Goal: Task Accomplishment & Management: Manage account settings

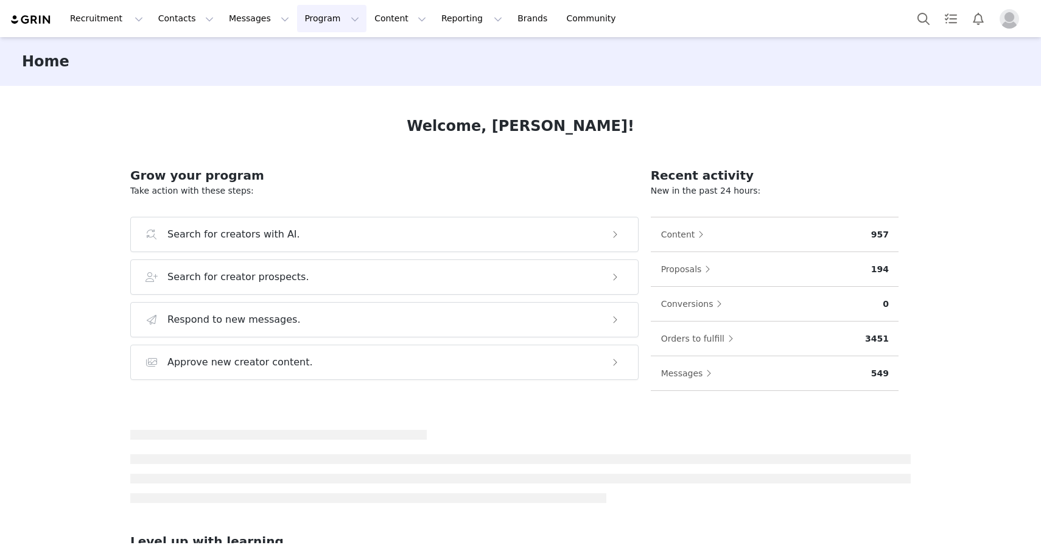
click at [315, 20] on button "Program Program" at bounding box center [331, 18] width 69 height 27
click at [314, 51] on p "Activations" at bounding box center [311, 53] width 47 height 13
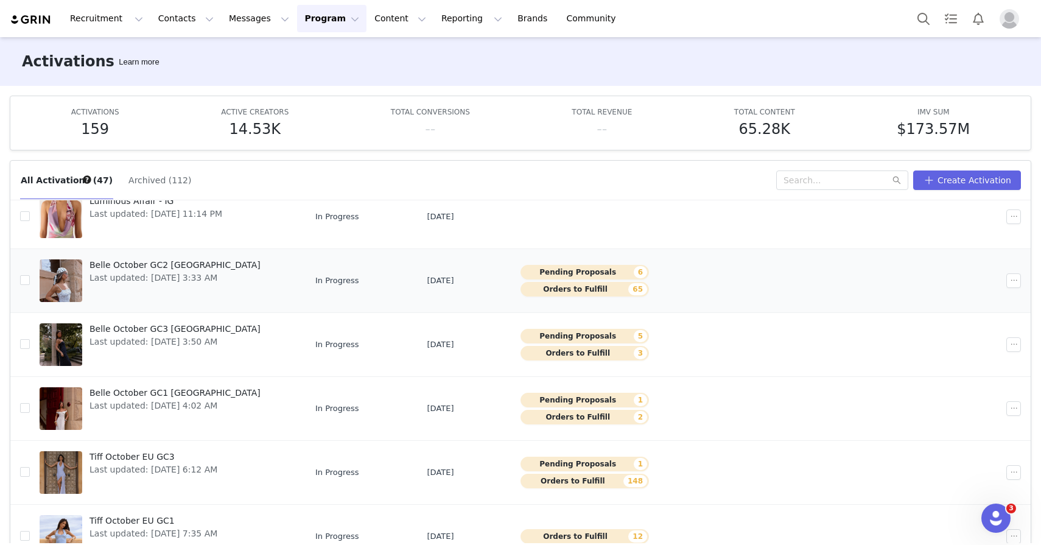
scroll to position [170, 0]
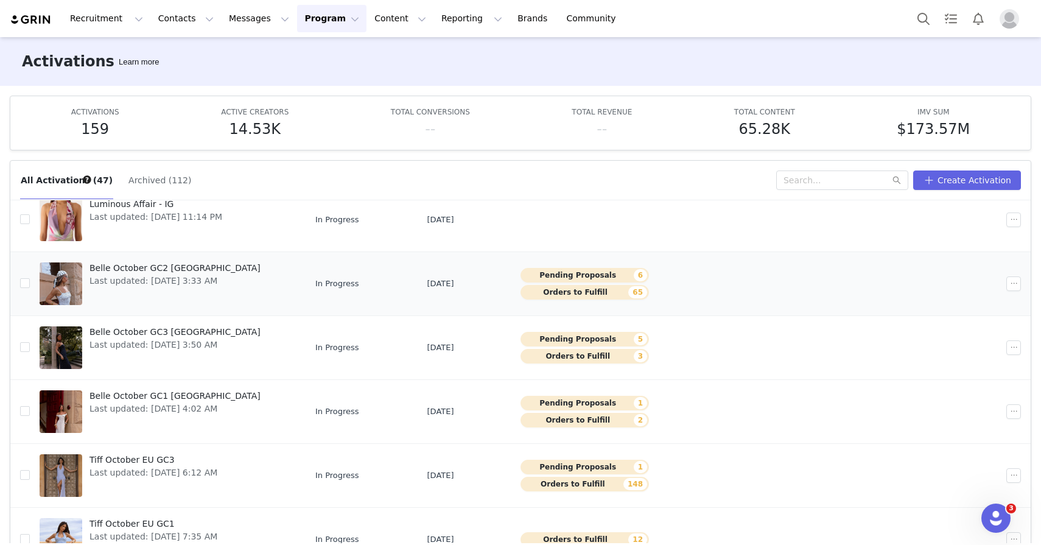
click at [151, 275] on span "Last updated: [DATE] 3:33 AM" at bounding box center [175, 281] width 171 height 13
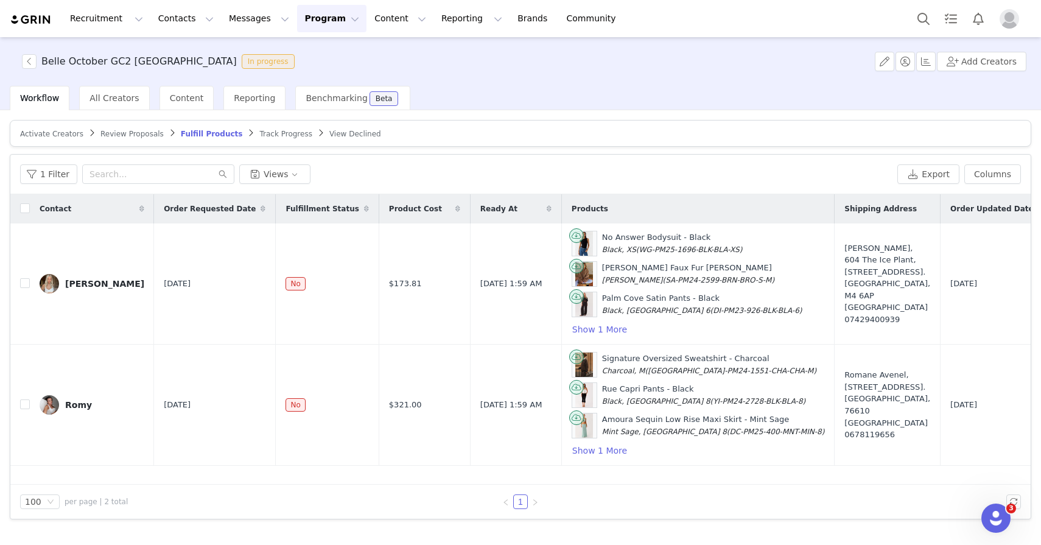
click at [125, 138] on div "Review Proposals" at bounding box center [131, 134] width 63 height 10
click at [125, 133] on span "Review Proposals" at bounding box center [131, 134] width 63 height 9
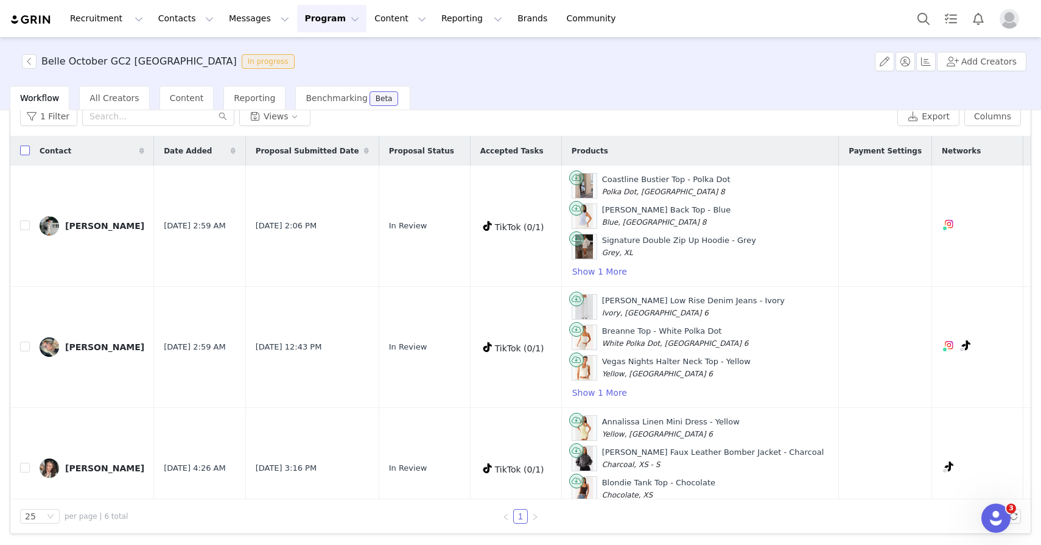
click at [26, 153] on input "checkbox" at bounding box center [25, 151] width 10 height 10
checkbox input "true"
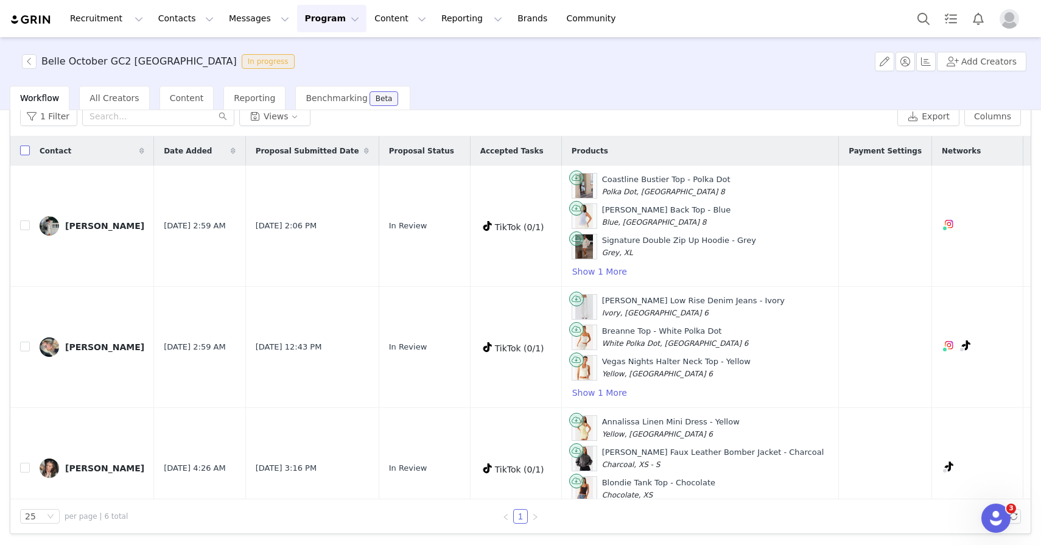
checkbox input "true"
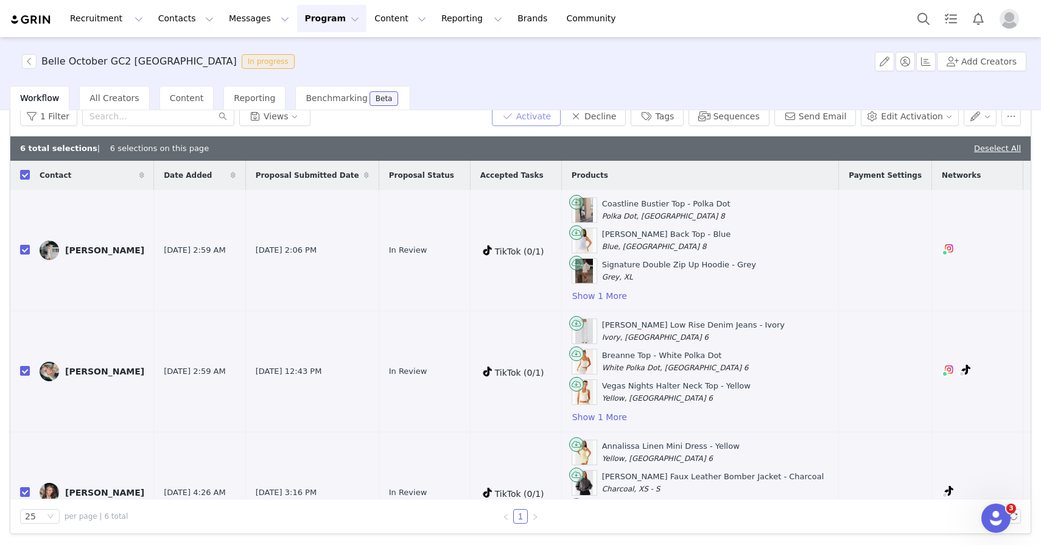
click at [526, 118] on button "Activate" at bounding box center [526, 116] width 69 height 19
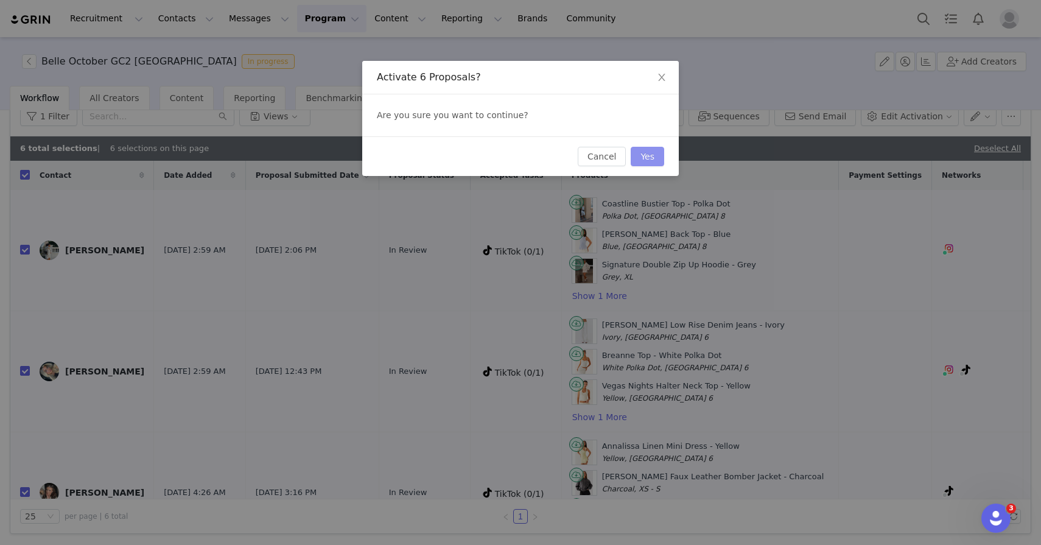
click at [648, 163] on button "Yes" at bounding box center [647, 156] width 33 height 19
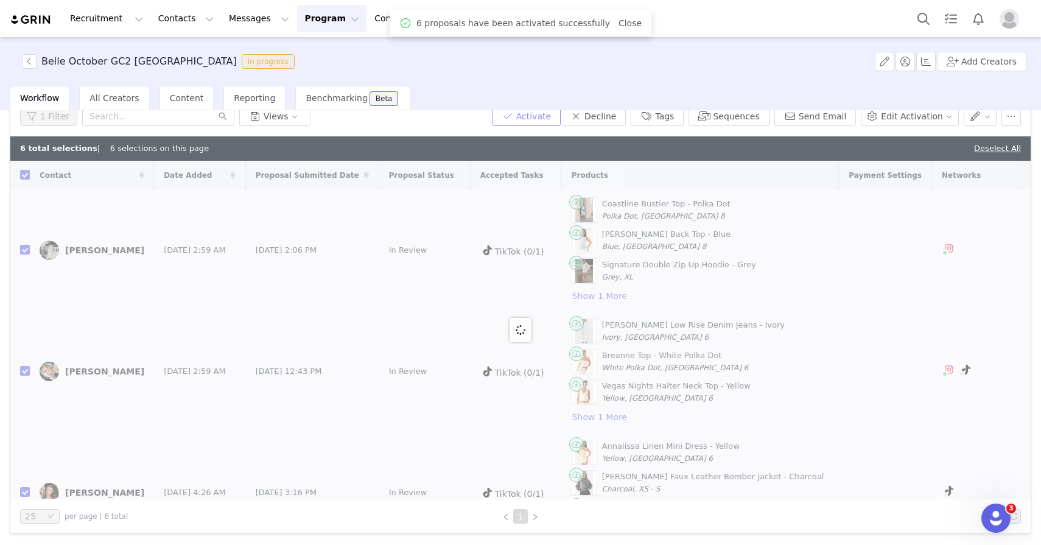
scroll to position [54, 0]
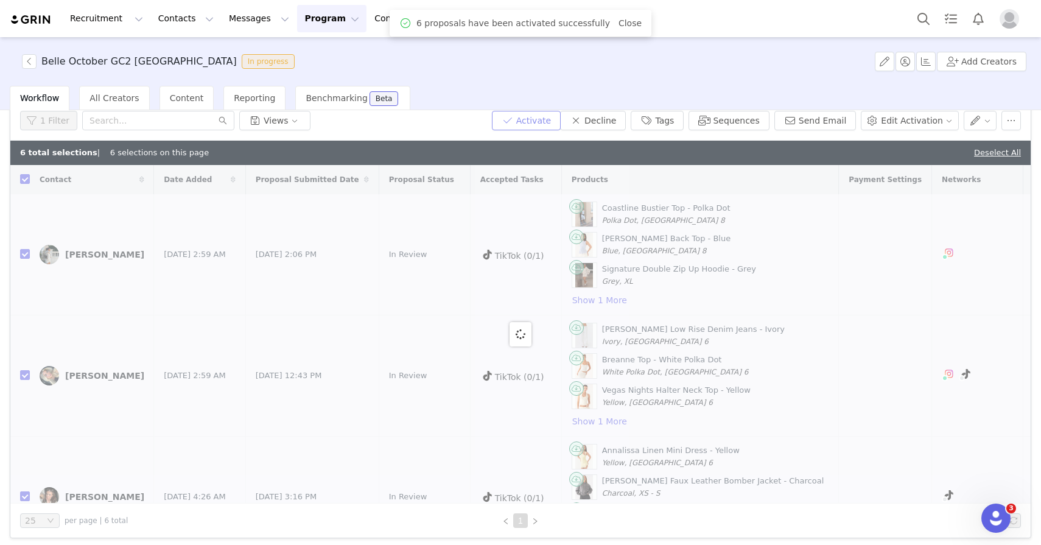
checkbox input "false"
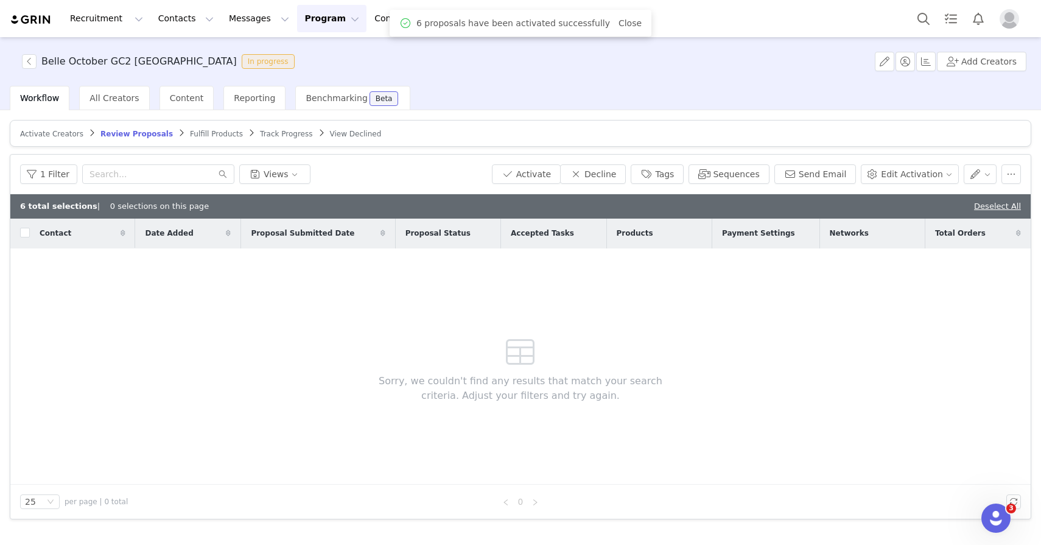
click at [219, 136] on span "Fulfill Products" at bounding box center [216, 134] width 53 height 9
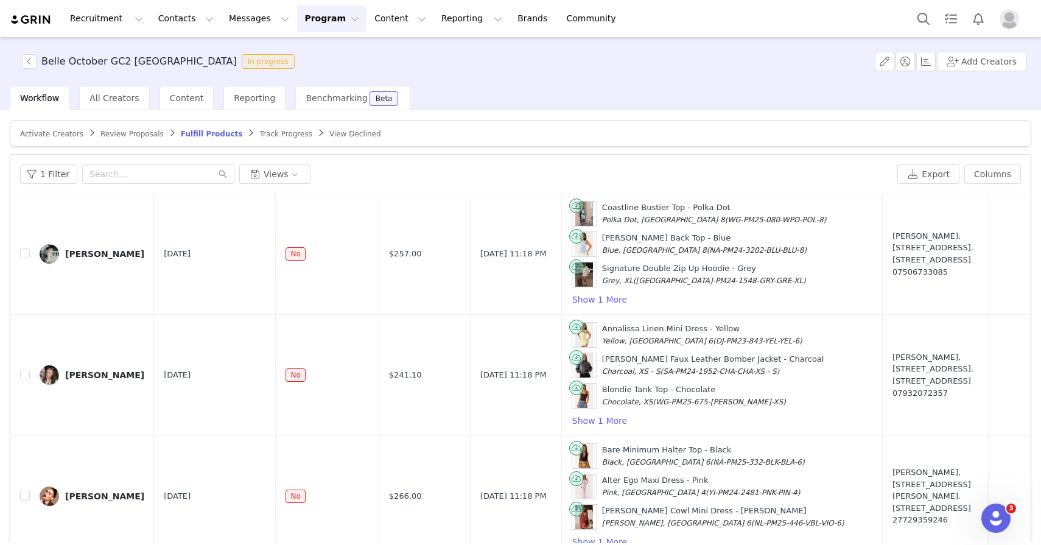
scroll to position [58, 0]
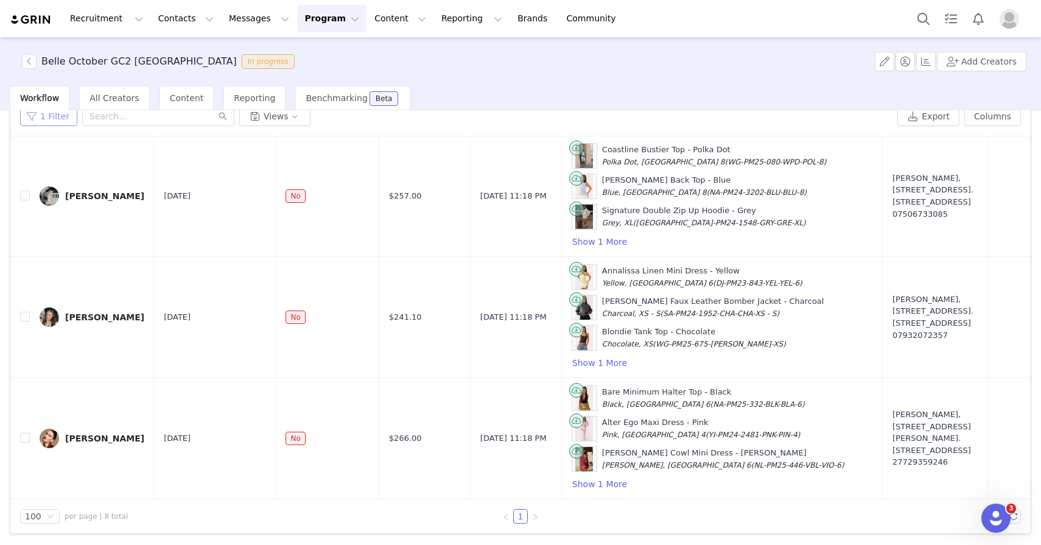
click at [65, 120] on button "1 Filter" at bounding box center [48, 116] width 57 height 19
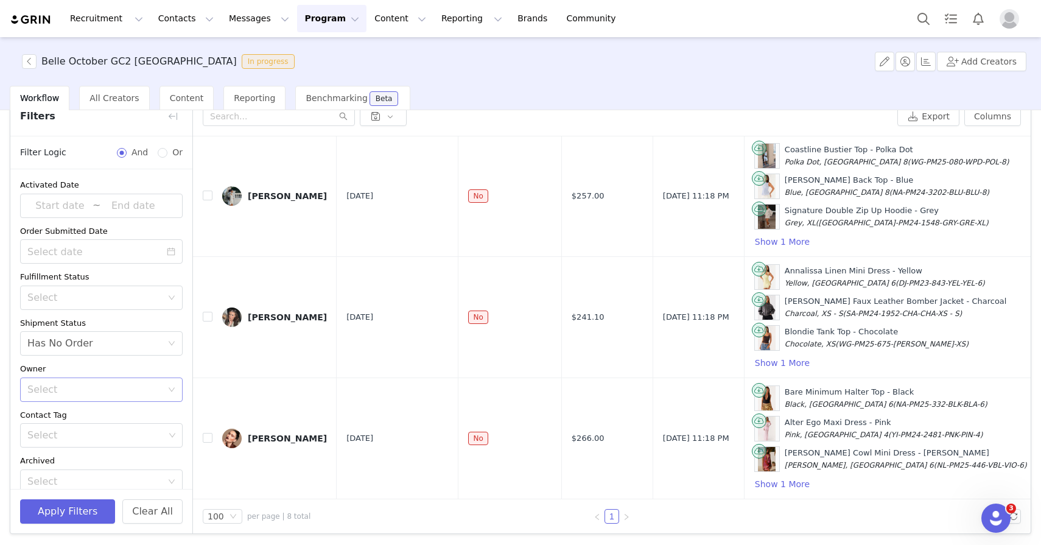
scroll to position [54, 0]
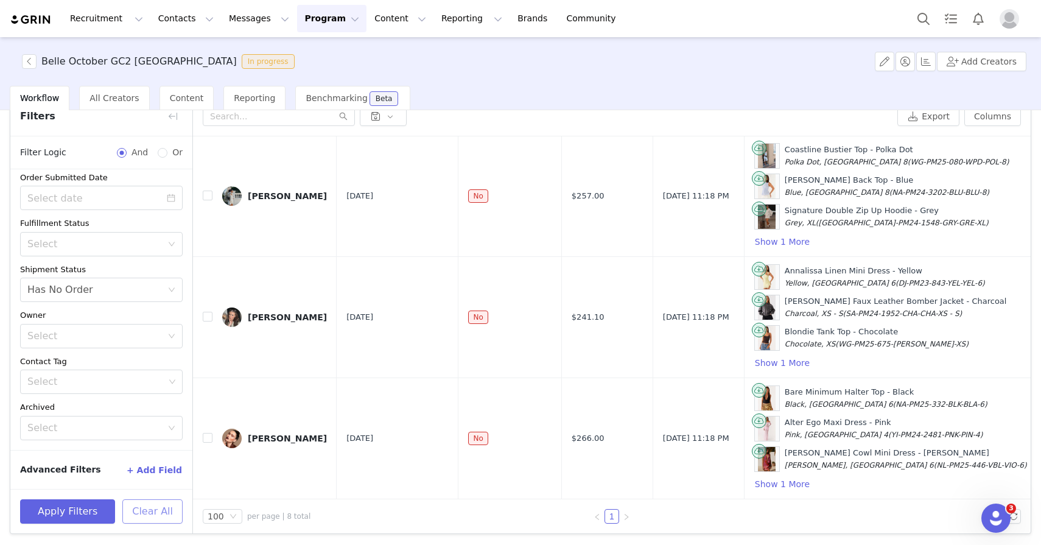
click at [138, 517] on button "Clear All" at bounding box center [152, 511] width 60 height 24
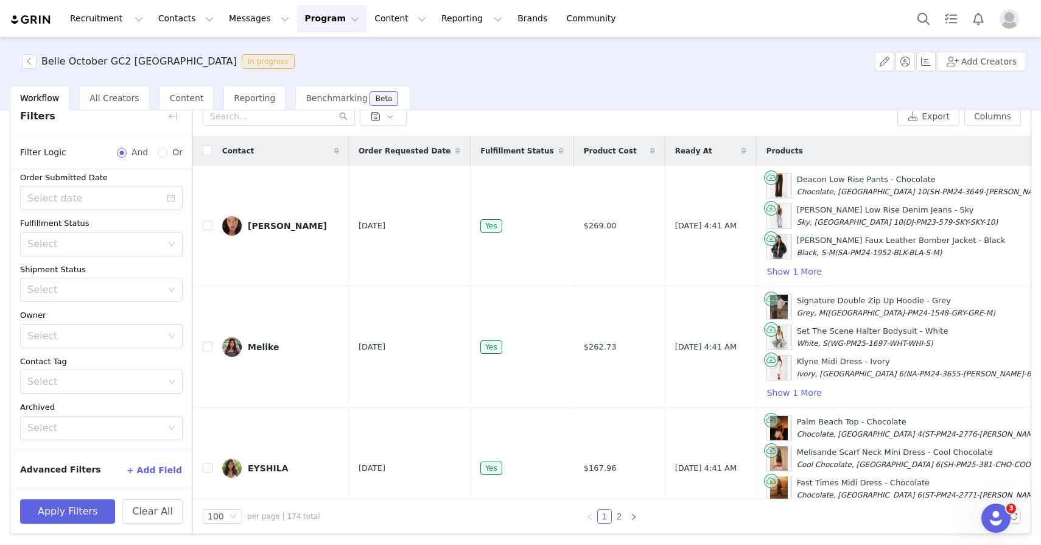
click at [309, 18] on button "Program Program" at bounding box center [331, 18] width 69 height 27
click at [303, 53] on p "Activations" at bounding box center [311, 53] width 47 height 13
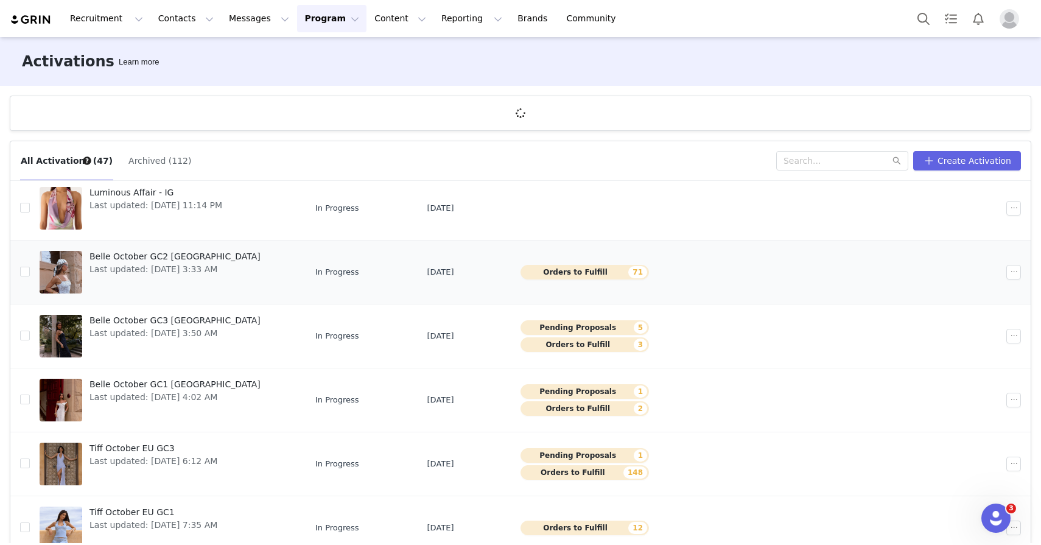
scroll to position [163, 0]
click at [158, 348] on div "Belle October GC3 UK Last updated: [DATE] 3:50 AM" at bounding box center [175, 335] width 186 height 49
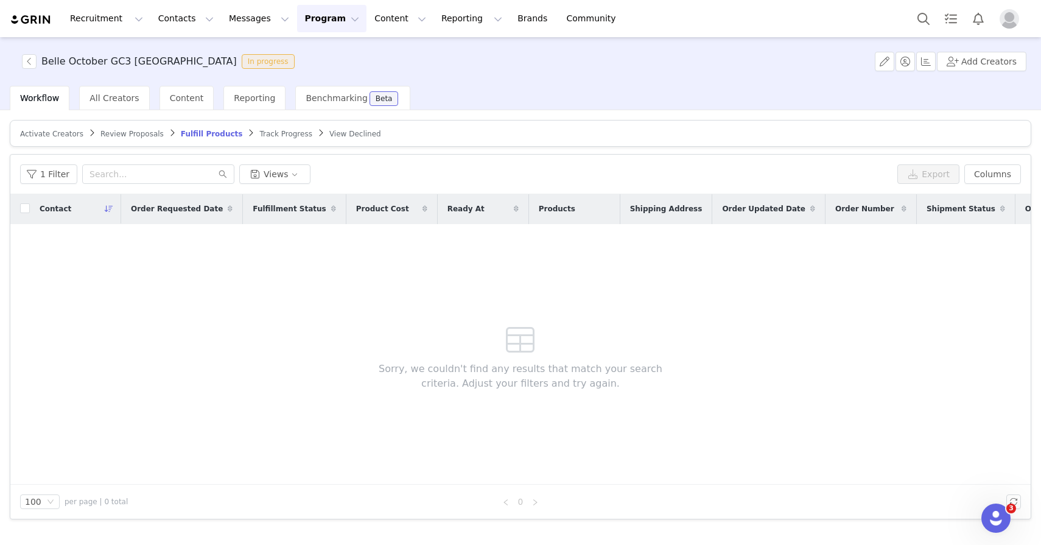
click at [114, 138] on article "Activate Creators Review Proposals Fulfill Products Track Progress View Declined" at bounding box center [521, 133] width 1022 height 27
click at [114, 137] on span "Review Proposals" at bounding box center [131, 134] width 63 height 9
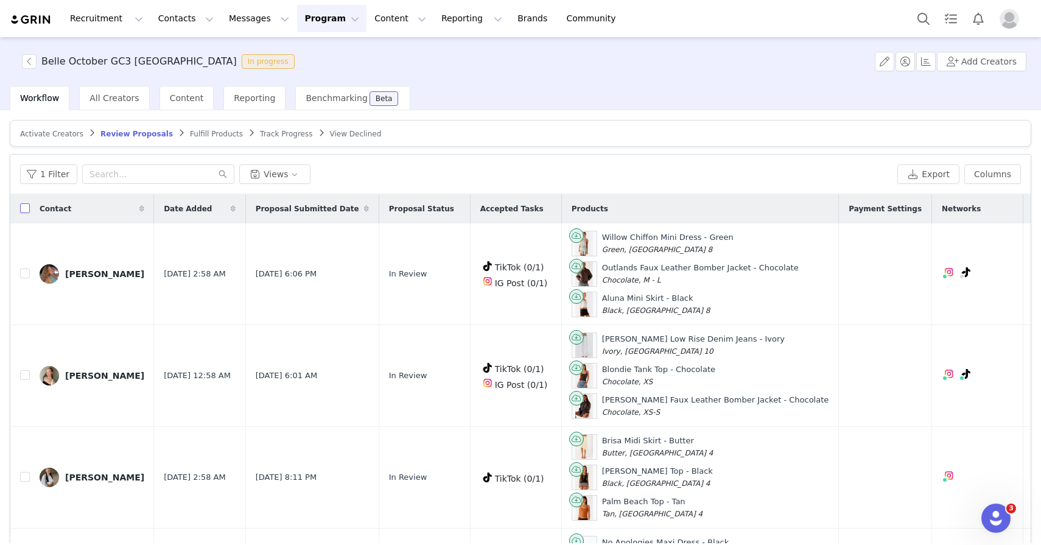
click at [23, 210] on input "checkbox" at bounding box center [25, 208] width 10 height 10
checkbox input "true"
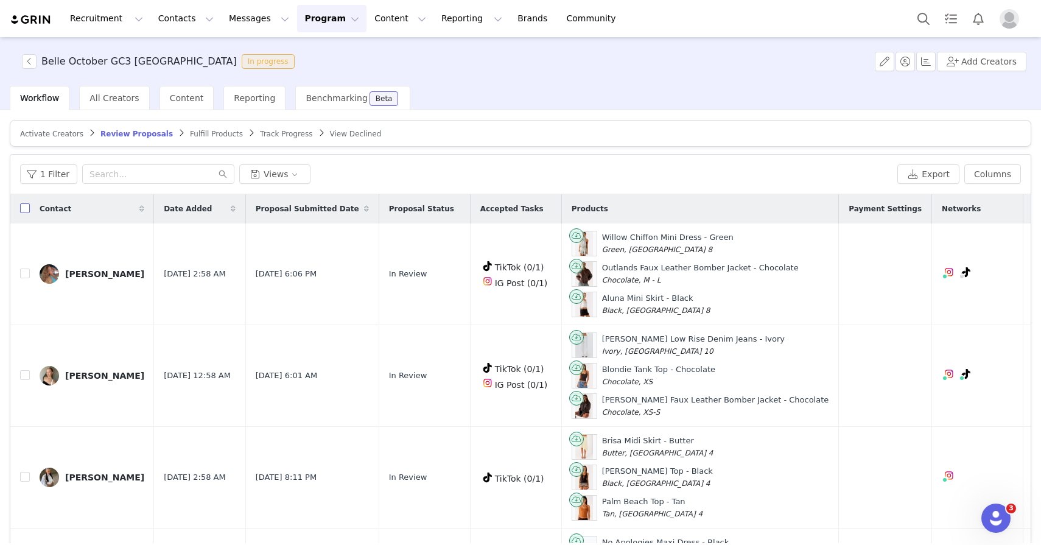
checkbox input "true"
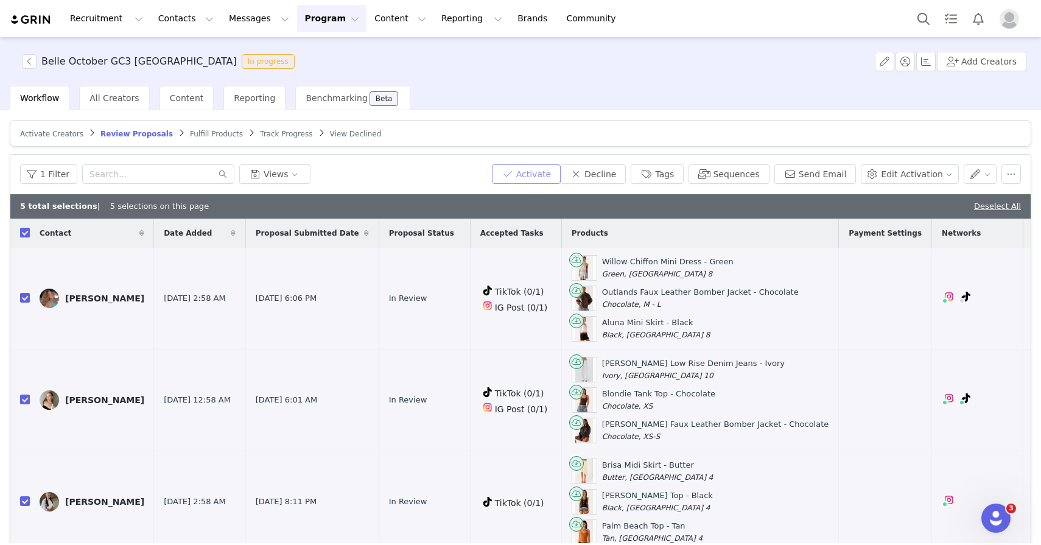
click at [530, 177] on button "Activate" at bounding box center [526, 173] width 69 height 19
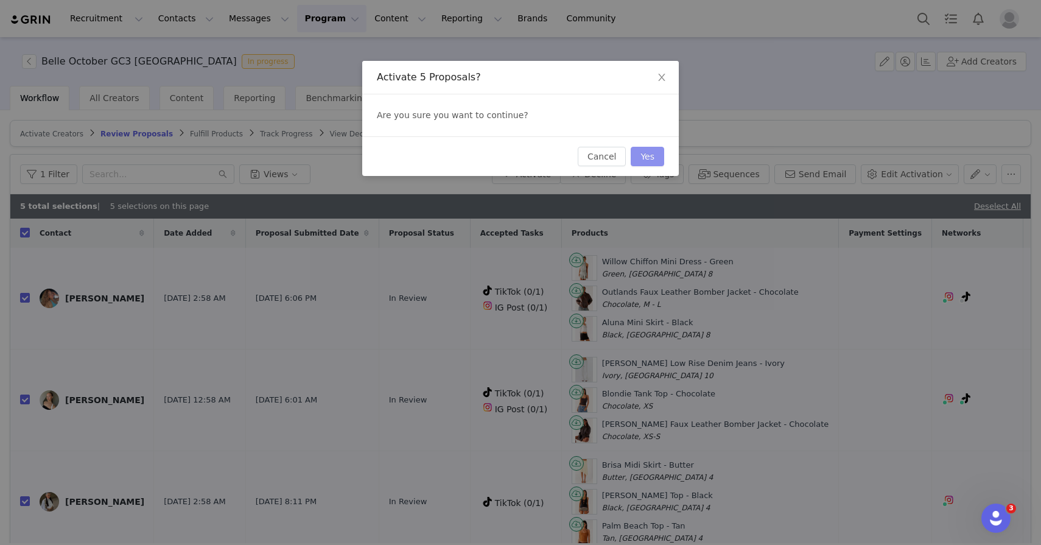
click at [639, 158] on button "Yes" at bounding box center [647, 156] width 33 height 19
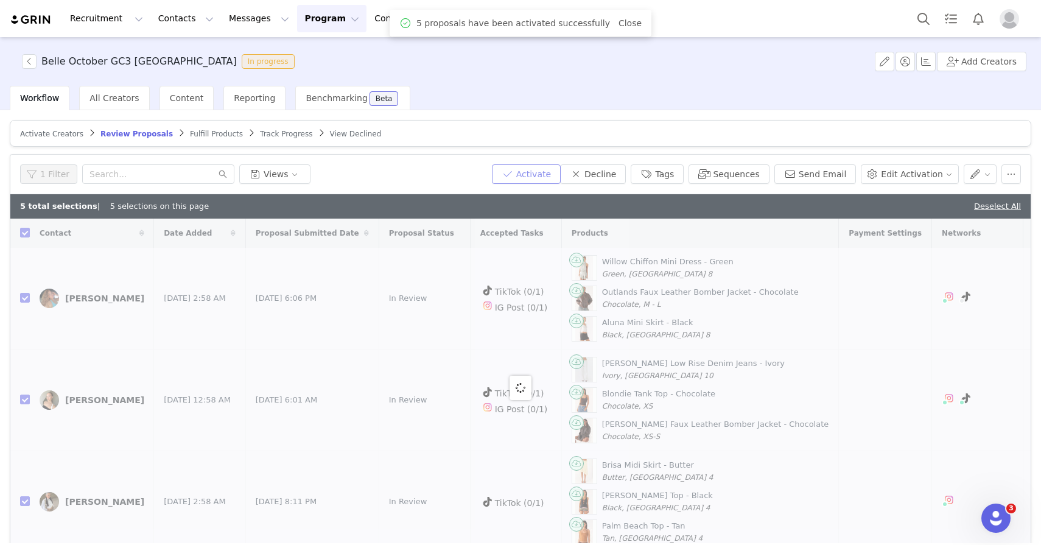
checkbox input "false"
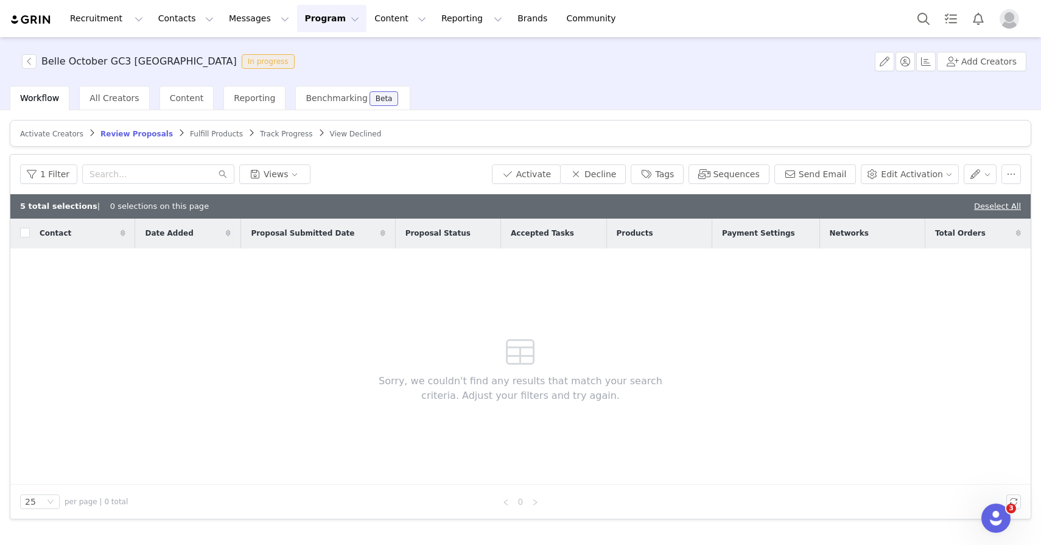
click at [297, 24] on button "Program Program" at bounding box center [331, 18] width 69 height 27
click at [297, 55] on p "Activations" at bounding box center [311, 53] width 47 height 13
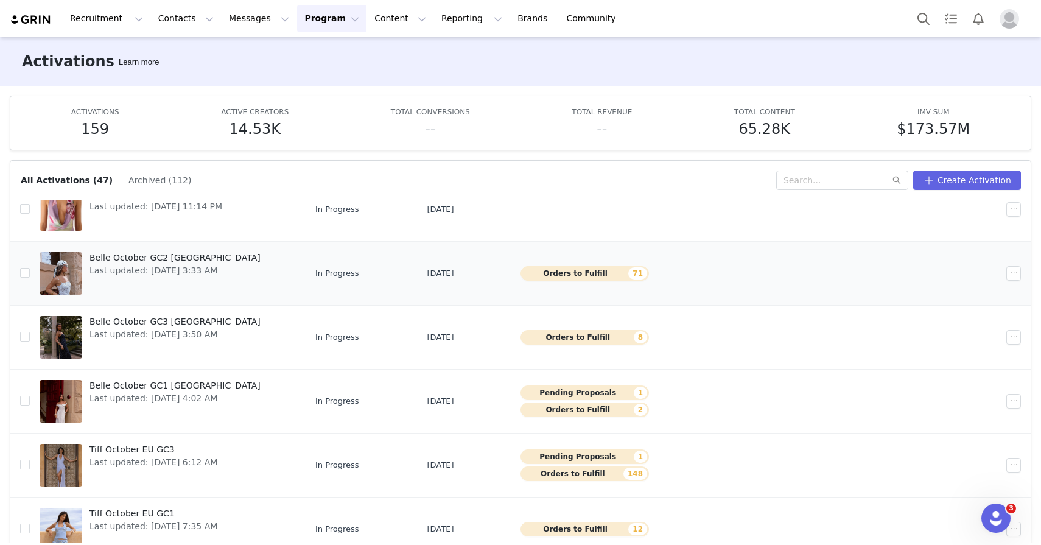
scroll to position [204, 0]
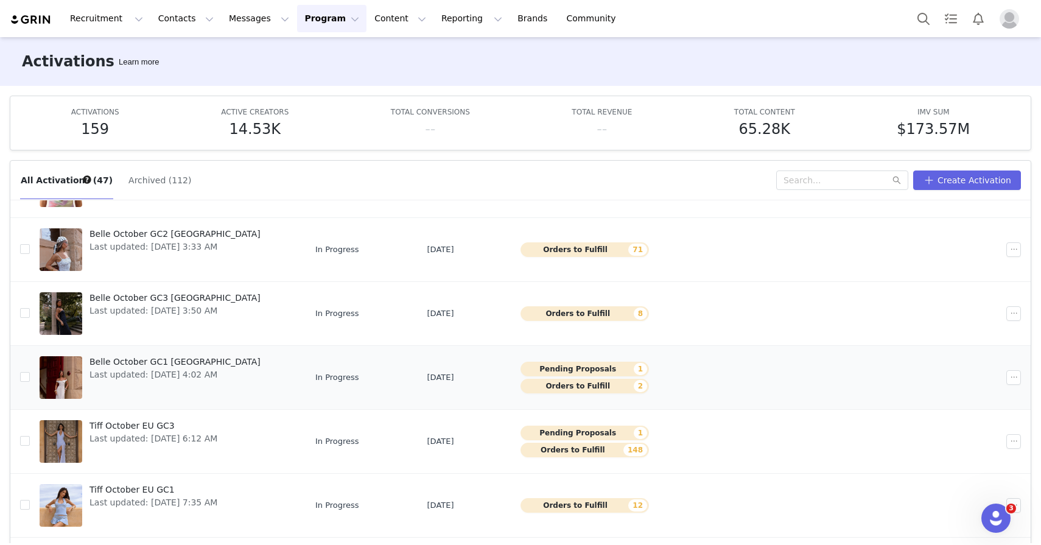
click at [175, 357] on span "Belle October GC1 [GEOGRAPHIC_DATA]" at bounding box center [175, 362] width 171 height 13
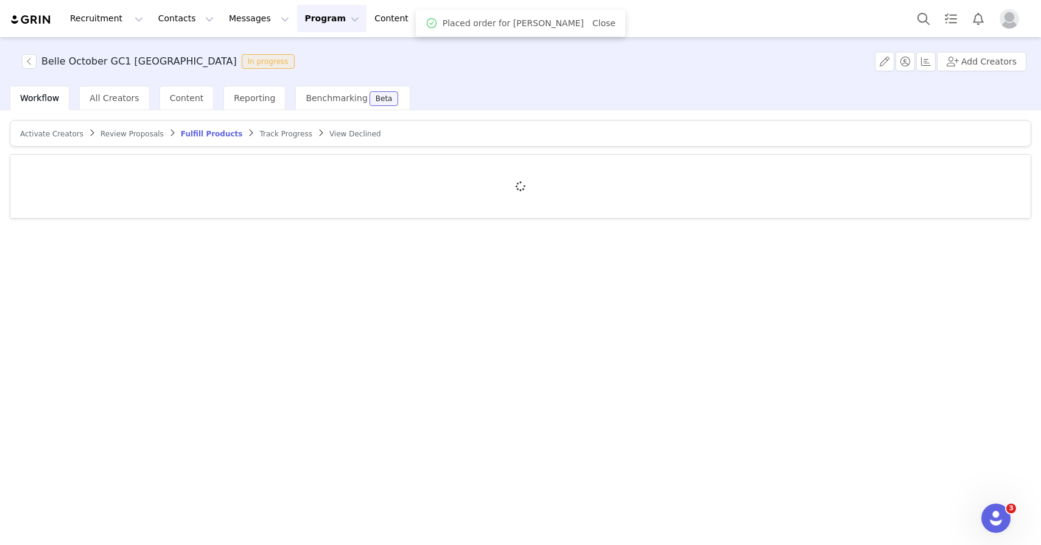
click at [141, 132] on span "Review Proposals" at bounding box center [131, 134] width 63 height 9
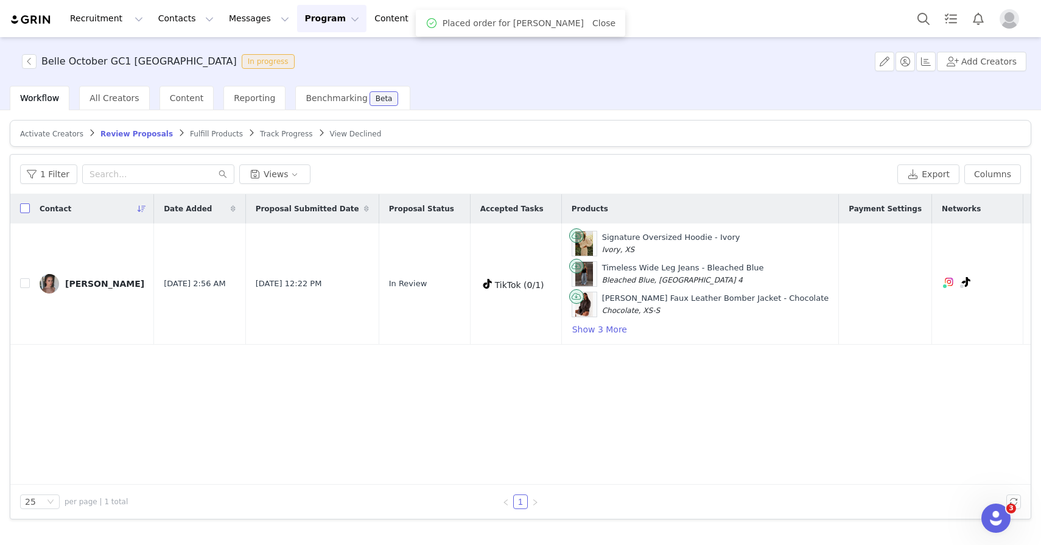
click at [28, 210] on input "checkbox" at bounding box center [25, 208] width 10 height 10
checkbox input "true"
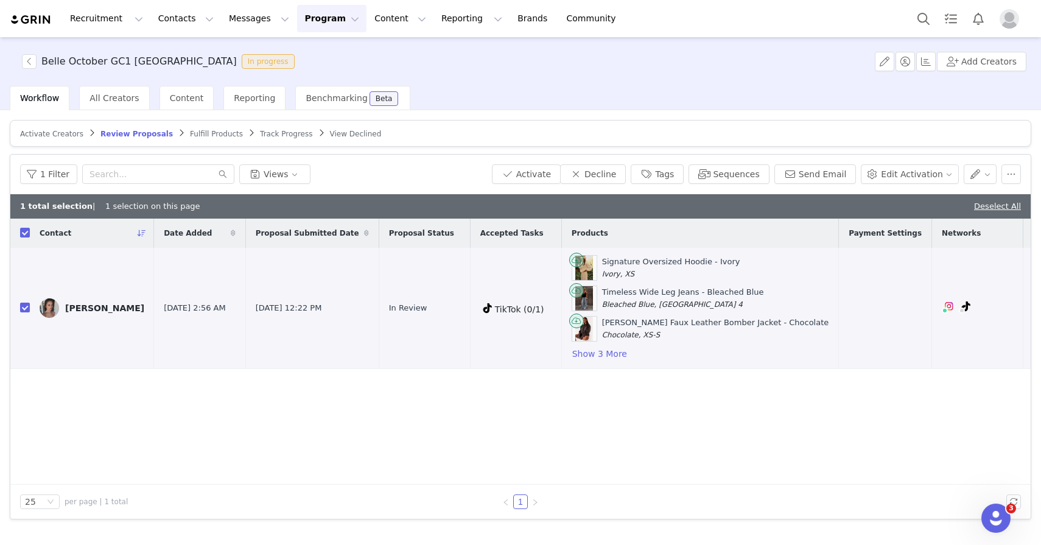
click at [559, 185] on div "1 Filter Views Activate Decline Tags Sequences Send Email Edit Activation" at bounding box center [520, 175] width 1020 height 40
click at [559, 181] on button "Activate" at bounding box center [526, 173] width 69 height 19
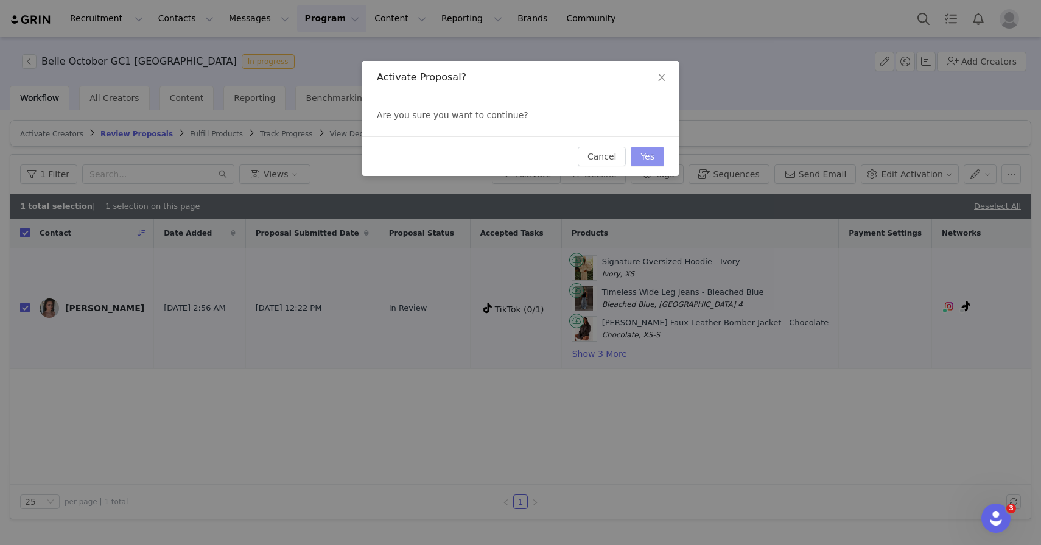
click at [644, 158] on button "Yes" at bounding box center [647, 156] width 33 height 19
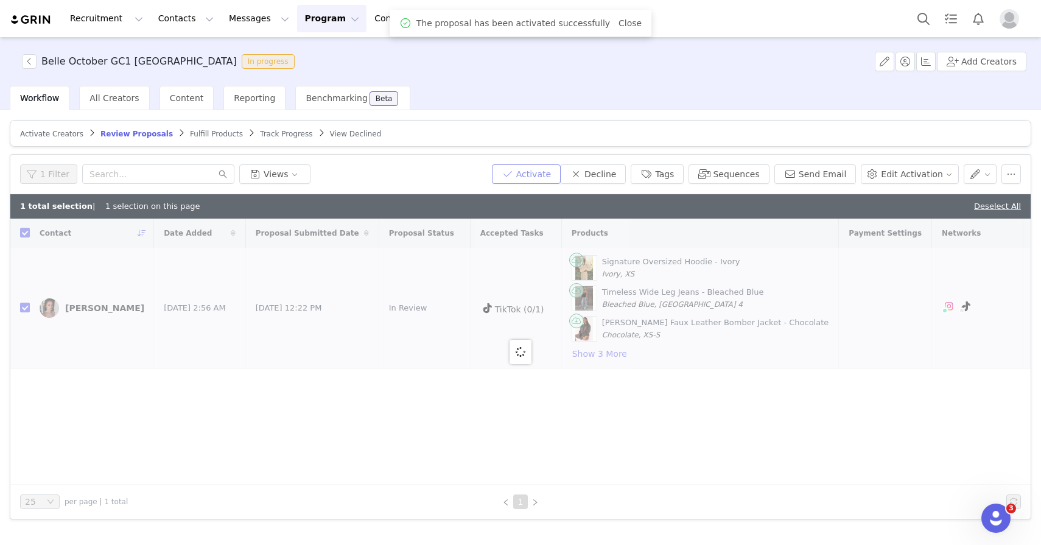
checkbox input "false"
